Goal: Task Accomplishment & Management: Manage account settings

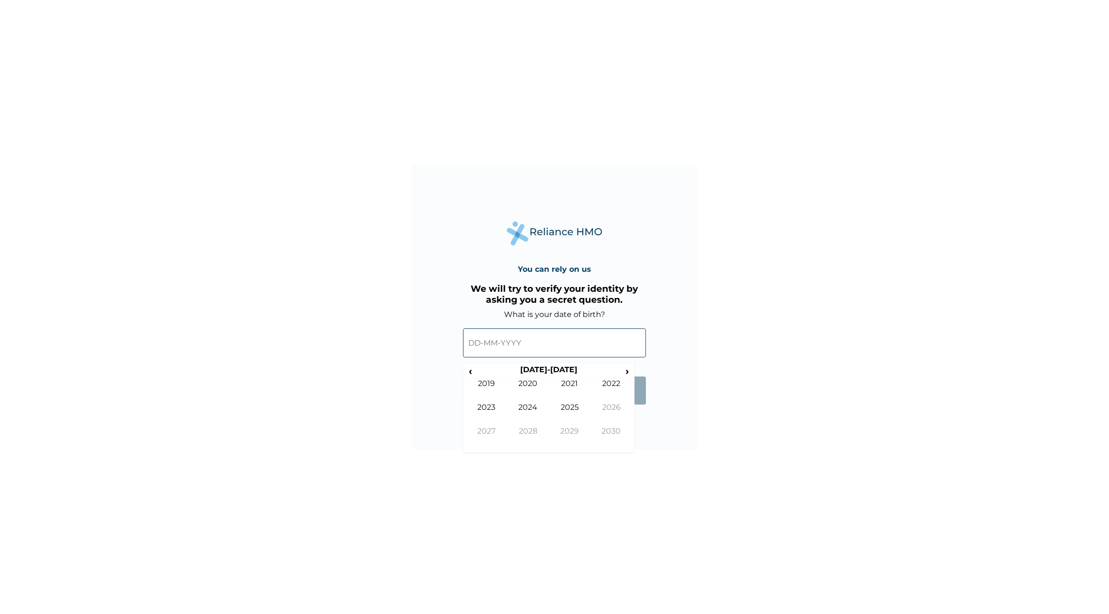
click at [541, 341] on input "text" at bounding box center [554, 343] width 183 height 29
click at [471, 345] on input "text" at bounding box center [554, 343] width 183 height 29
click at [510, 503] on div "You can rely on us We will try to verify your identity by asking you a secret q…" at bounding box center [554, 307] width 1109 height 614
click at [567, 334] on input "text" at bounding box center [554, 343] width 183 height 29
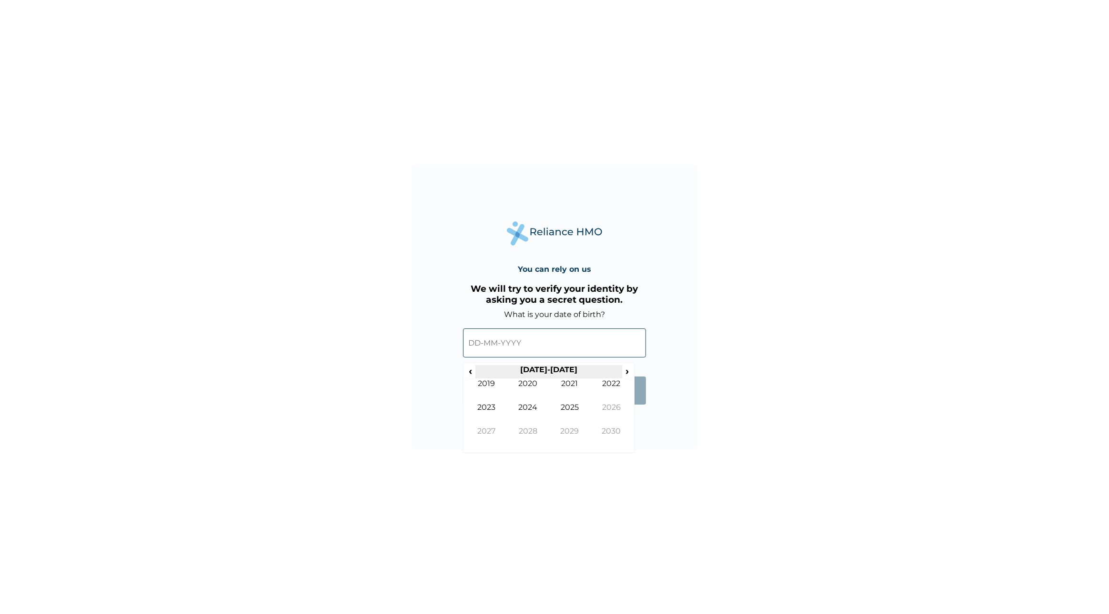
click at [475, 367] on th "[DATE]-[DATE]" at bounding box center [548, 371] width 146 height 13
click at [538, 387] on td "2020" at bounding box center [528, 391] width 42 height 24
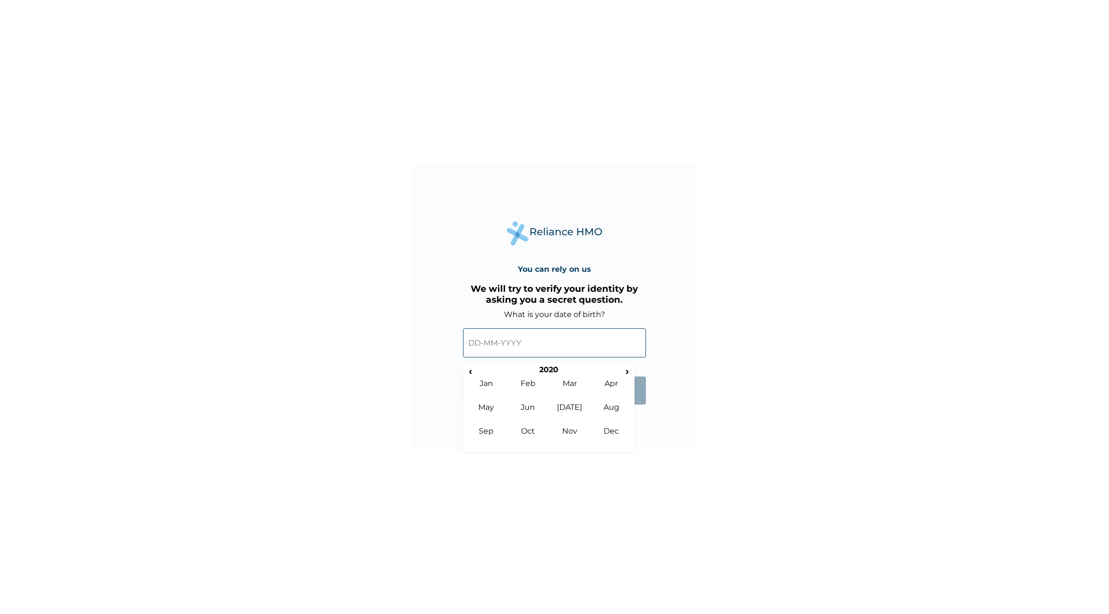
click at [538, 387] on td "Feb" at bounding box center [528, 391] width 42 height 24
click at [491, 395] on td "27" at bounding box center [501, 398] width 24 height 13
type input "[DATE]"
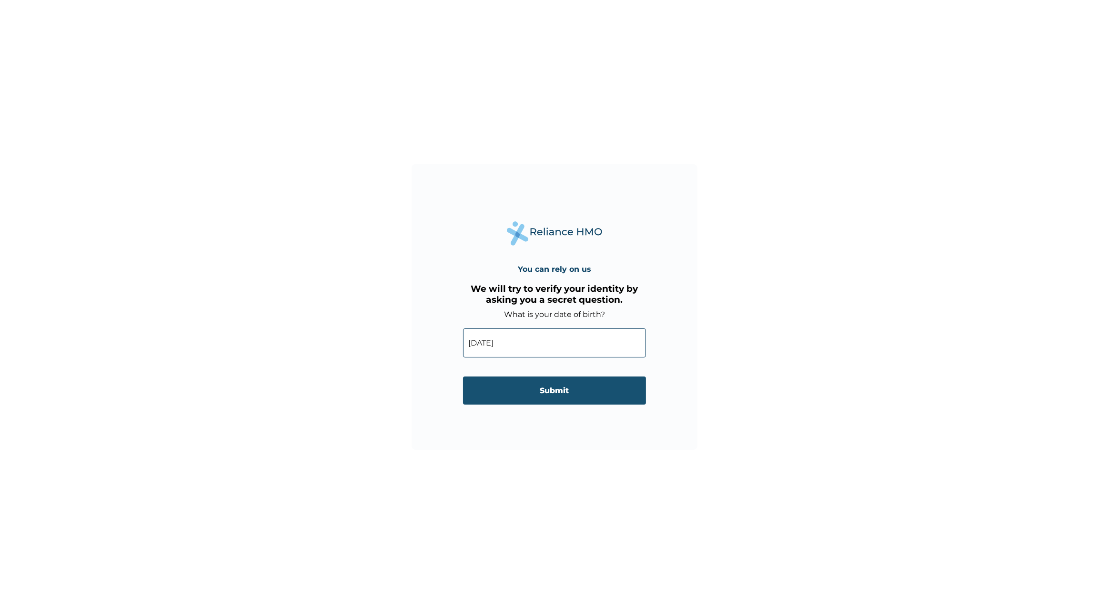
click at [491, 397] on input "Submit" at bounding box center [554, 391] width 183 height 28
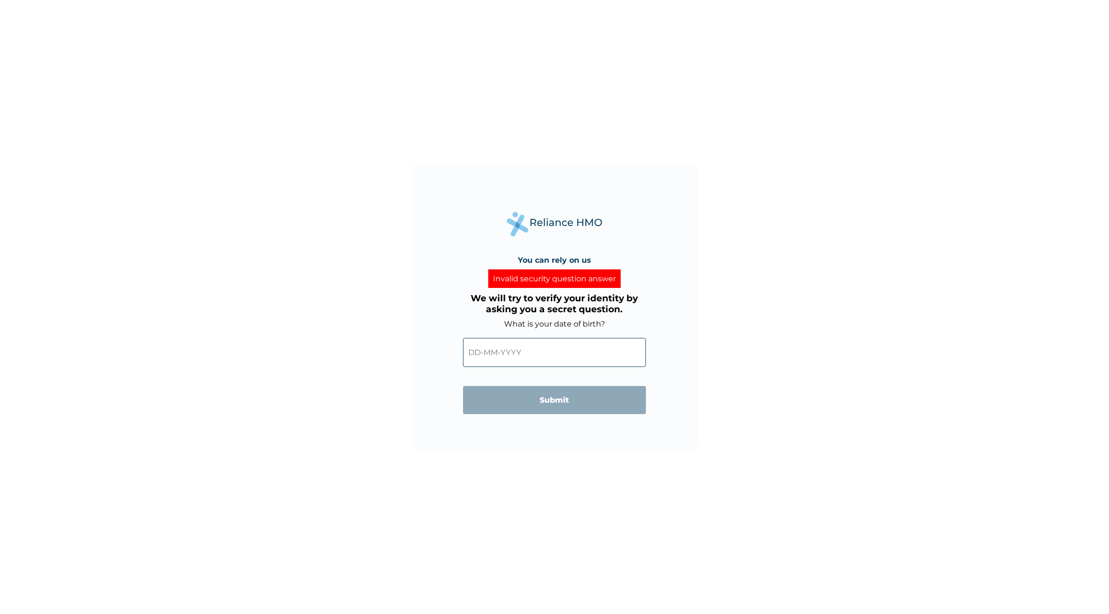
click at [519, 353] on input "text" at bounding box center [554, 352] width 183 height 29
click at [476, 379] on th "[DATE]-[DATE]" at bounding box center [548, 381] width 146 height 13
click at [473, 382] on span "‹" at bounding box center [470, 381] width 10 height 12
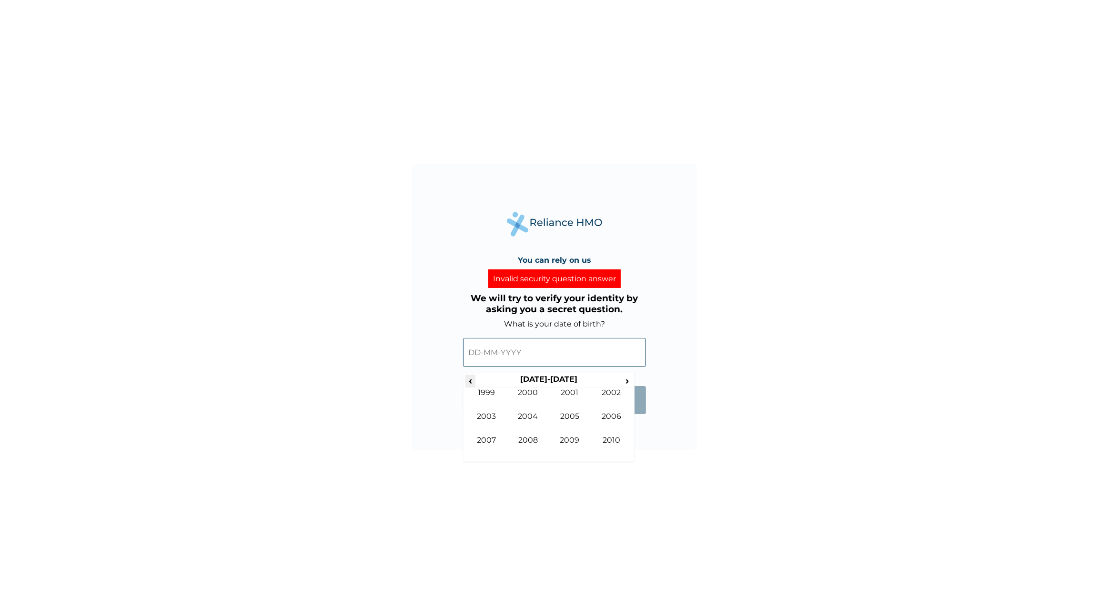
click at [473, 382] on span "‹" at bounding box center [470, 381] width 10 height 12
click at [626, 382] on span "›" at bounding box center [627, 381] width 10 height 12
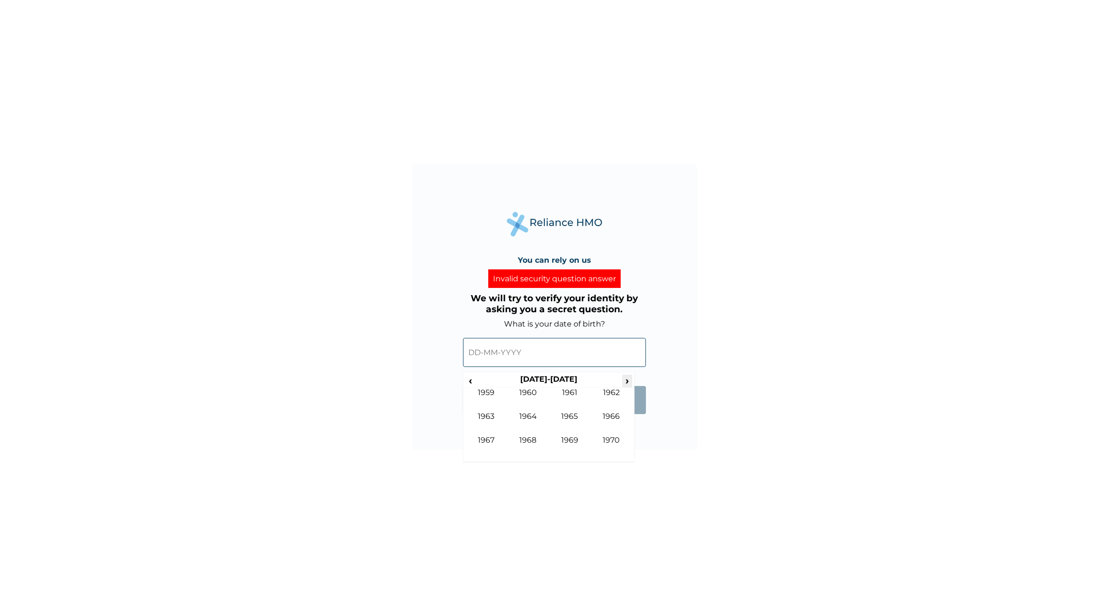
click at [626, 382] on span "›" at bounding box center [627, 381] width 10 height 12
click at [609, 413] on td "1986" at bounding box center [612, 424] width 42 height 24
click at [533, 438] on td "Oct" at bounding box center [528, 448] width 42 height 24
click at [602, 433] on td "17" at bounding box center [596, 434] width 24 height 13
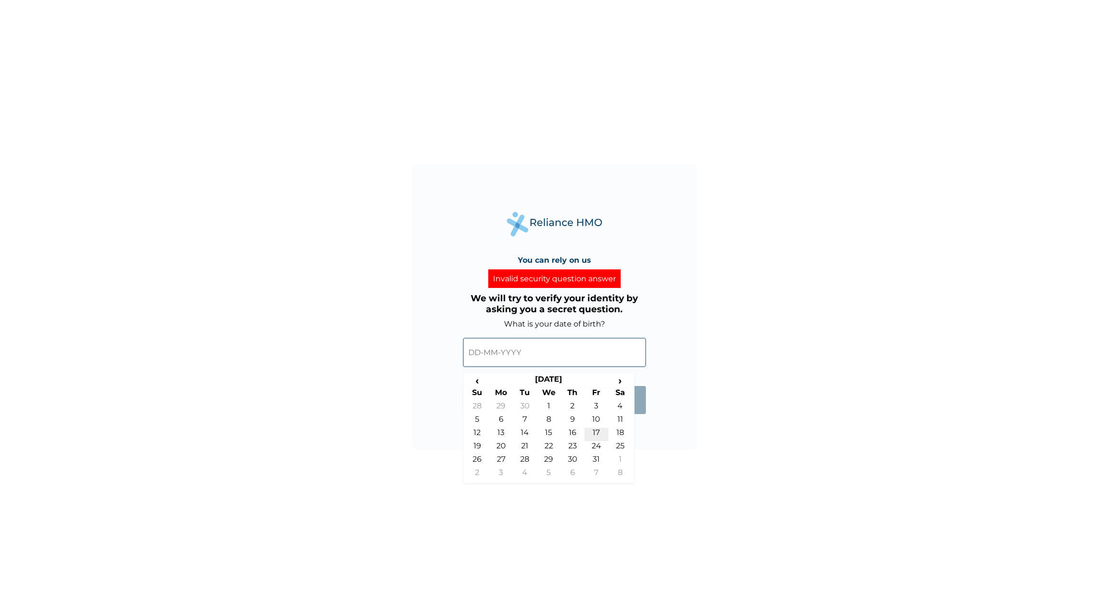
type input "[DATE]"
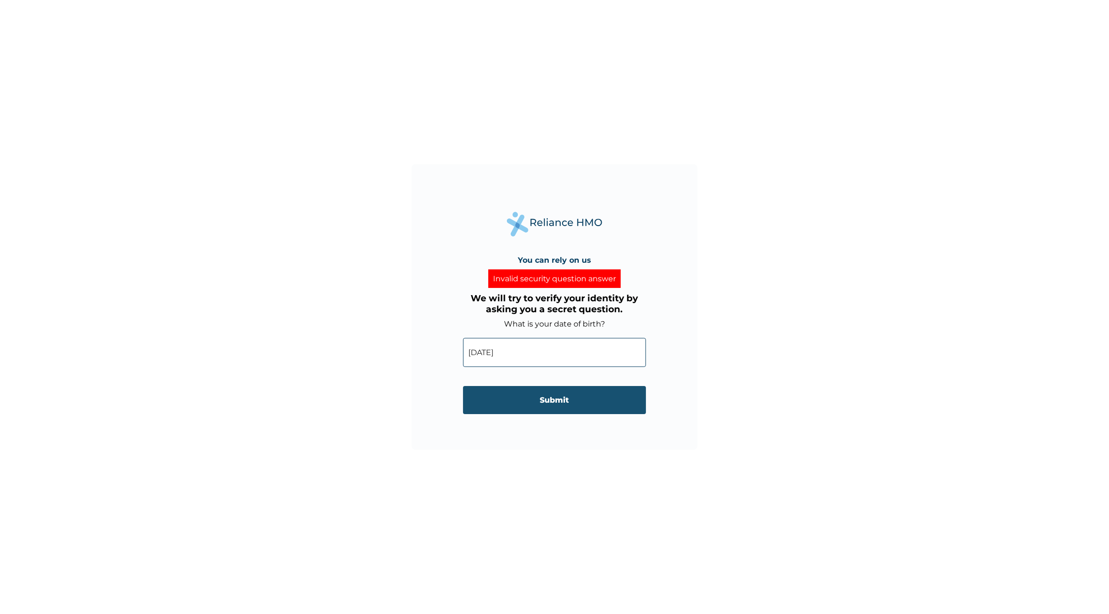
click at [579, 401] on input "Submit" at bounding box center [554, 400] width 183 height 28
click at [474, 356] on input "text" at bounding box center [554, 352] width 183 height 29
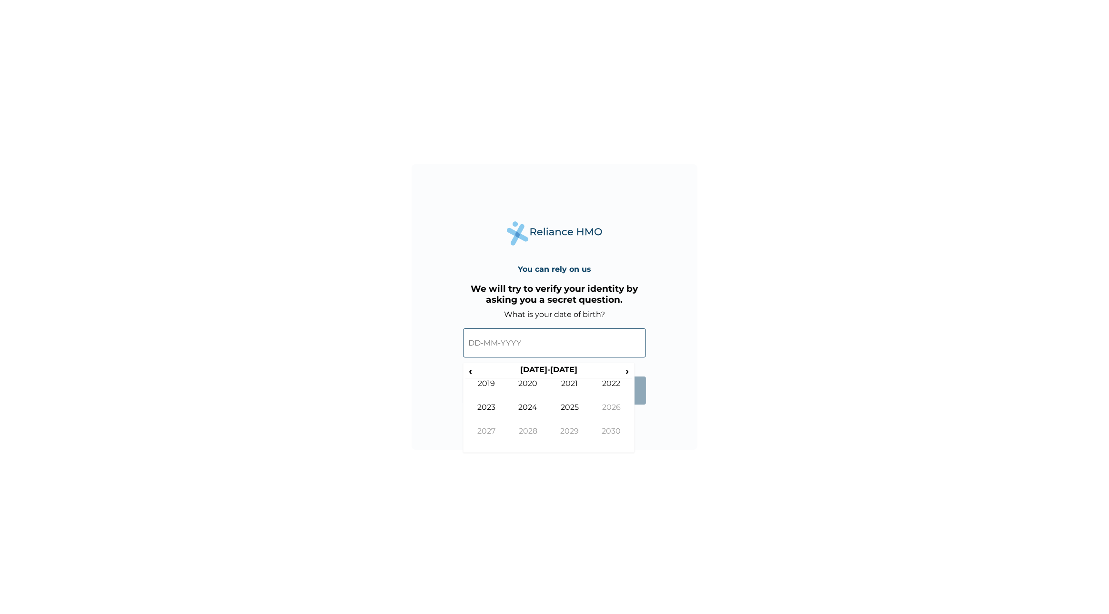
click at [475, 338] on input "text" at bounding box center [554, 343] width 183 height 29
click at [467, 373] on span "‹" at bounding box center [470, 371] width 10 height 12
click at [468, 369] on span "‹" at bounding box center [470, 371] width 10 height 12
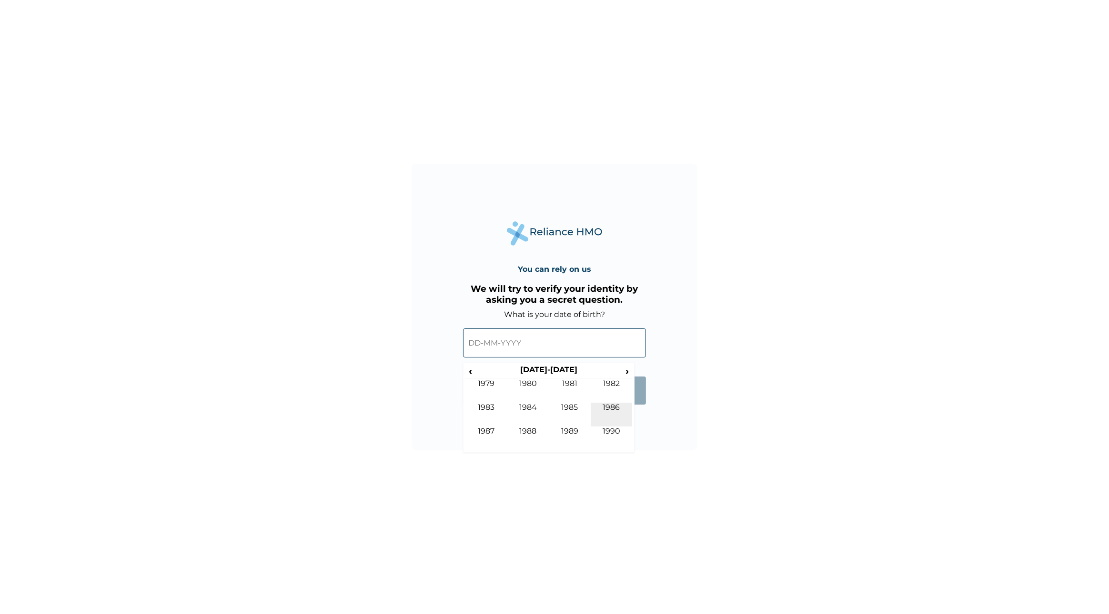
click at [604, 406] on td "1986" at bounding box center [612, 415] width 42 height 24
click at [532, 411] on td "Jun" at bounding box center [528, 415] width 42 height 24
click at [522, 434] on td "17" at bounding box center [525, 438] width 24 height 13
type input "17-06-1986"
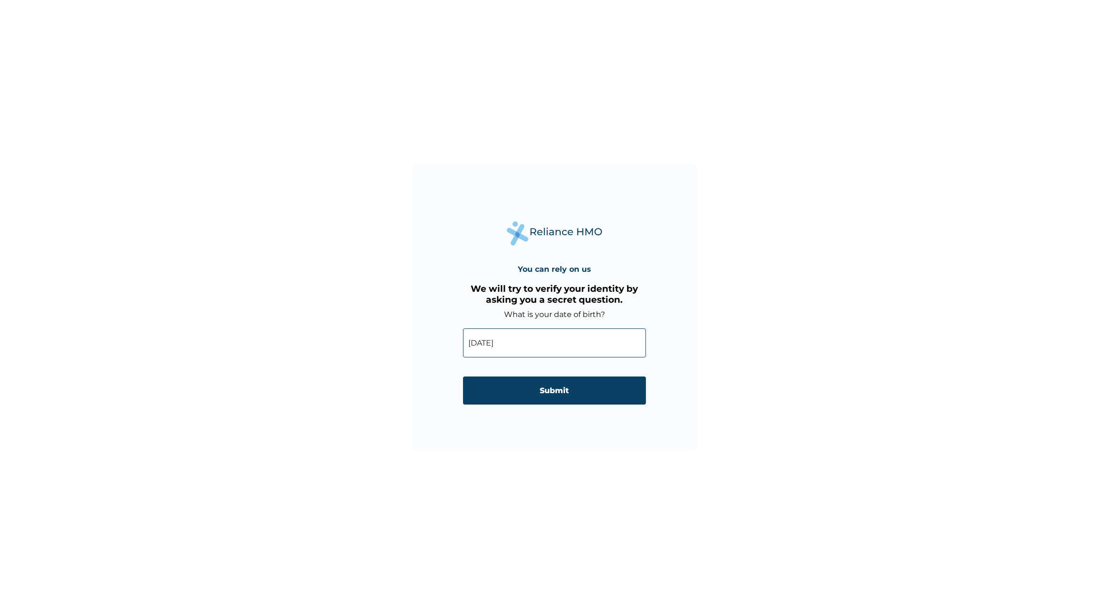
click at [522, 434] on div "You can rely on us We will try to verify your identity by asking you a secret q…" at bounding box center [555, 307] width 286 height 286
click at [551, 393] on input "Submit" at bounding box center [554, 391] width 183 height 28
